Goal: Download file/media

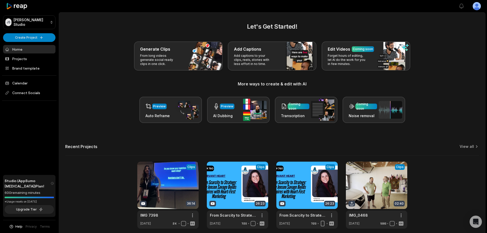
click at [472, 144] on link "View all" at bounding box center [467, 146] width 14 height 5
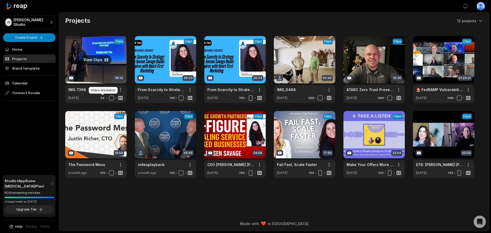
click at [78, 95] on link at bounding box center [95, 69] width 61 height 67
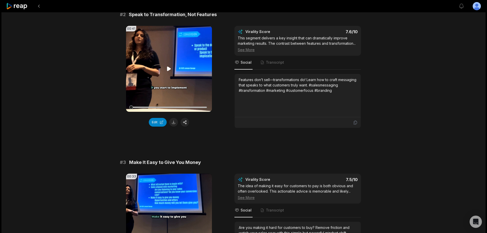
scroll to position [179, 0]
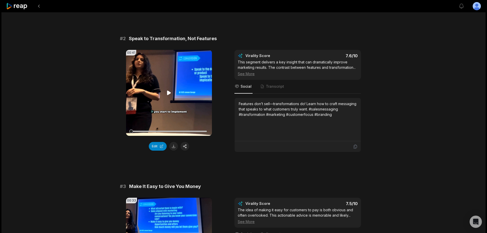
click at [168, 91] on icon at bounding box center [169, 93] width 4 height 4
click at [173, 143] on button at bounding box center [173, 146] width 9 height 9
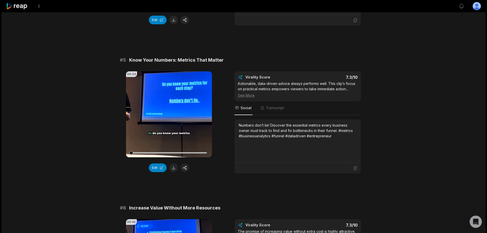
scroll to position [614, 0]
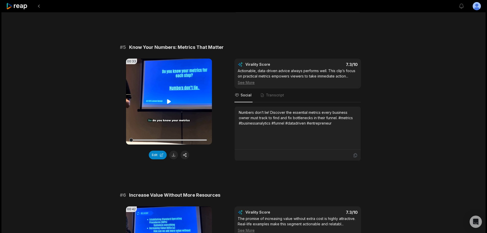
click at [168, 98] on icon at bounding box center [169, 101] width 6 height 6
click at [158, 151] on button "Edit" at bounding box center [158, 155] width 18 height 9
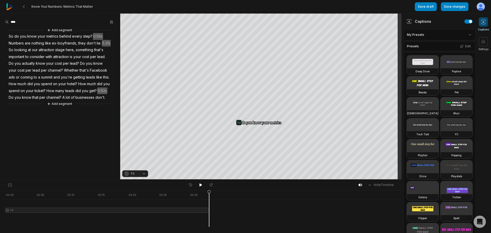
click at [199, 213] on div at bounding box center [107, 208] width 204 height 37
drag, startPoint x: 208, startPoint y: 210, endPoint x: 198, endPoint y: 211, distance: 10.7
click at [198, 211] on div at bounding box center [107, 208] width 204 height 37
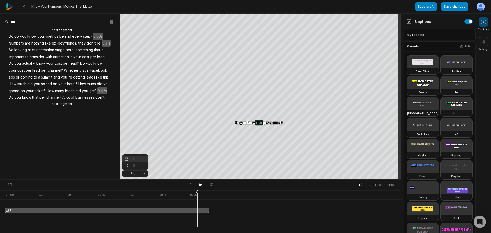
click at [136, 160] on div "Fit" at bounding box center [135, 158] width 26 height 7
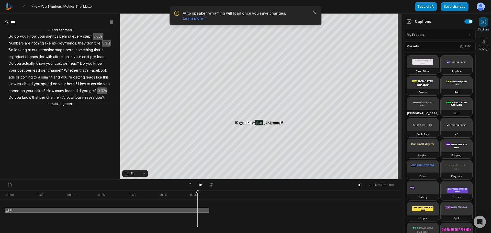
click at [145, 174] on button "Fit" at bounding box center [135, 173] width 26 height 7
click at [135, 162] on div "Fit" at bounding box center [135, 158] width 26 height 7
click at [143, 173] on button "Fit" at bounding box center [135, 173] width 26 height 7
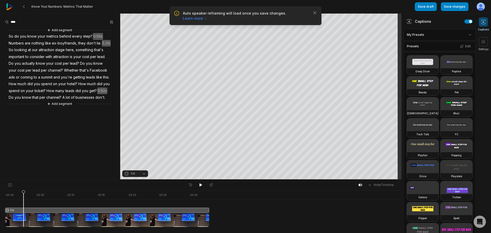
drag, startPoint x: 198, startPoint y: 192, endPoint x: 24, endPoint y: 207, distance: 174.7
click at [24, 207] on icon at bounding box center [23, 209] width 3 height 39
click at [102, 40] on span "5.31s" at bounding box center [106, 43] width 9 height 7
click at [100, 93] on button "Remove video" at bounding box center [99, 91] width 35 height 7
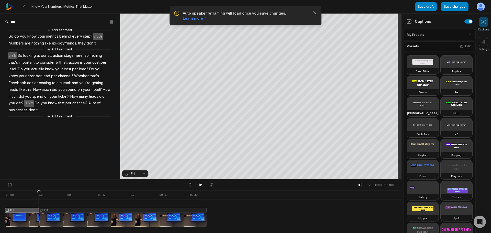
click at [11, 55] on span "5.31s" at bounding box center [12, 55] width 9 height 7
click at [11, 49] on button "Remove gap" at bounding box center [16, 48] width 32 height 8
click at [78, 41] on span "they" at bounding box center [82, 43] width 8 height 7
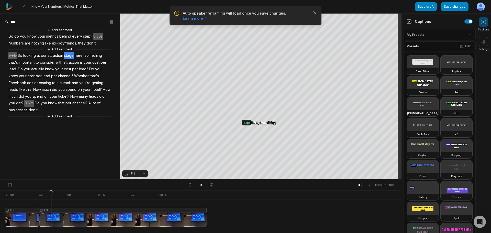
click at [82, 43] on span "they" at bounding box center [82, 43] width 8 height 7
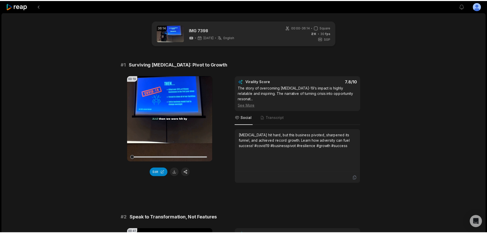
scroll to position [614, 0]
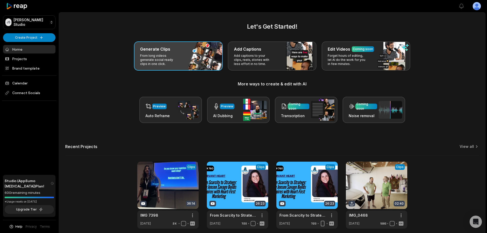
click at [164, 69] on div "Generate Clips From long videos generate social ready clips in one click." at bounding box center [178, 55] width 89 height 29
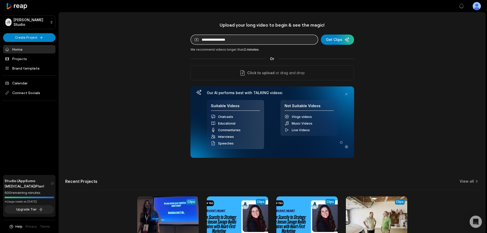
click at [219, 43] on input at bounding box center [254, 40] width 128 height 10
click at [88, 81] on div "Upload your long video to begin & see the magic! YouTube link Get Clips We reco…" at bounding box center [272, 142] width 426 height 241
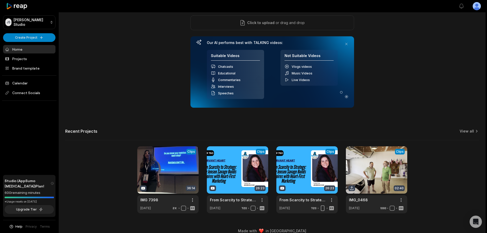
scroll to position [57, 0]
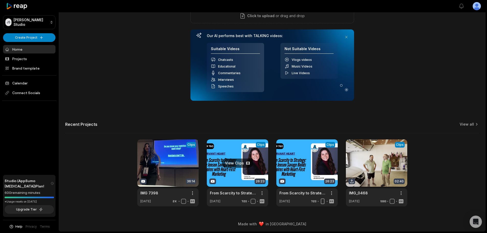
click at [234, 165] on link at bounding box center [237, 172] width 61 height 67
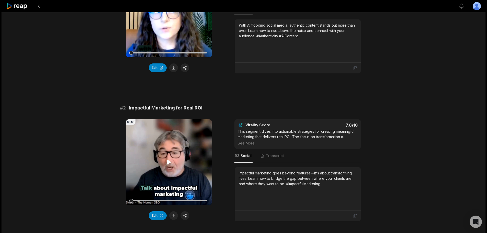
scroll to position [179, 0]
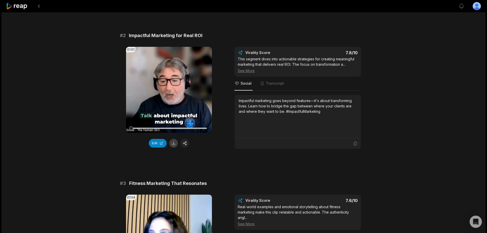
click at [176, 143] on button at bounding box center [173, 143] width 9 height 9
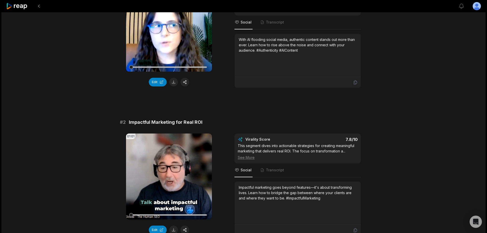
scroll to position [0, 0]
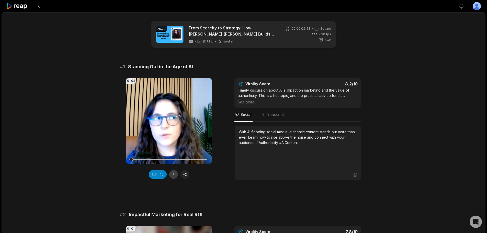
click at [174, 172] on button at bounding box center [173, 174] width 9 height 9
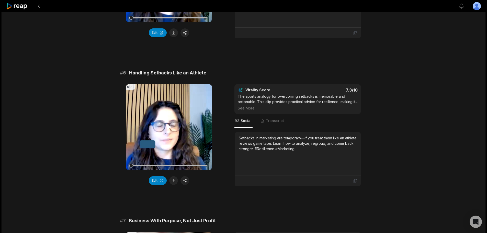
scroll to position [741, 0]
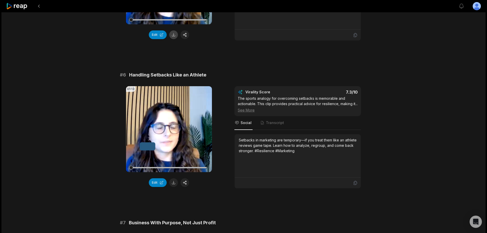
click at [174, 36] on button at bounding box center [173, 34] width 9 height 9
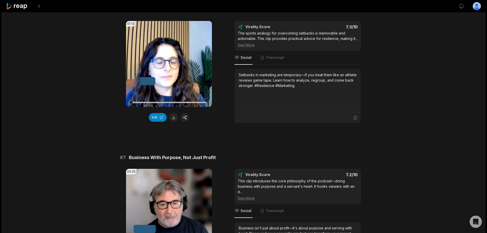
scroll to position [818, 0]
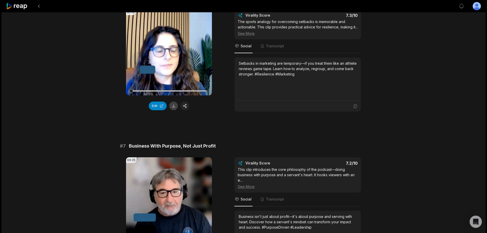
click at [176, 106] on button at bounding box center [173, 106] width 9 height 9
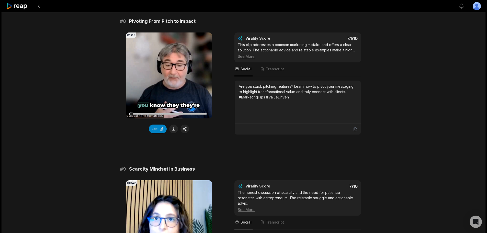
scroll to position [1125, 0]
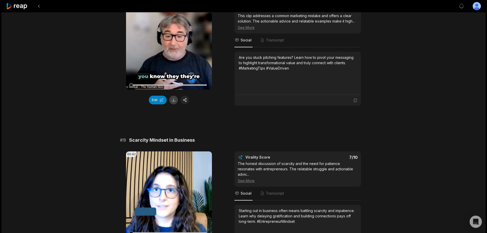
click at [173, 104] on button at bounding box center [173, 100] width 9 height 9
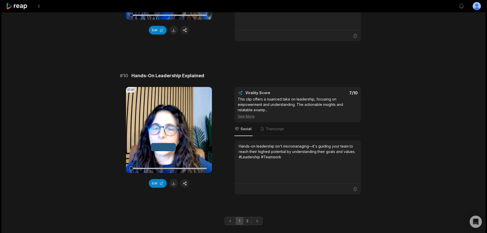
scroll to position [1355, 0]
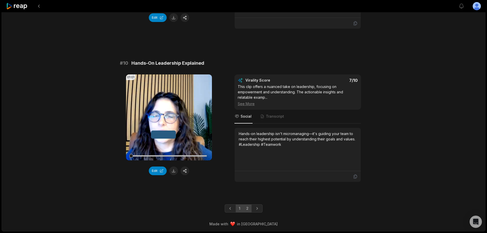
click at [249, 208] on link "2" at bounding box center [247, 208] width 8 height 8
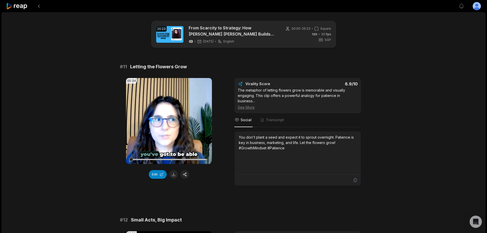
scroll to position [77, 0]
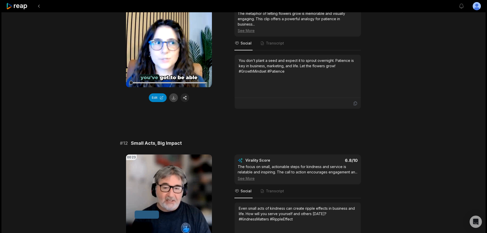
click at [174, 98] on button at bounding box center [173, 97] width 9 height 9
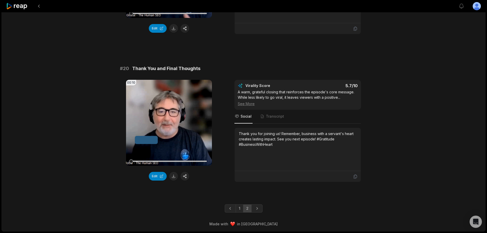
scroll to position [1350, 0]
